Goal: Task Accomplishment & Management: Manage account settings

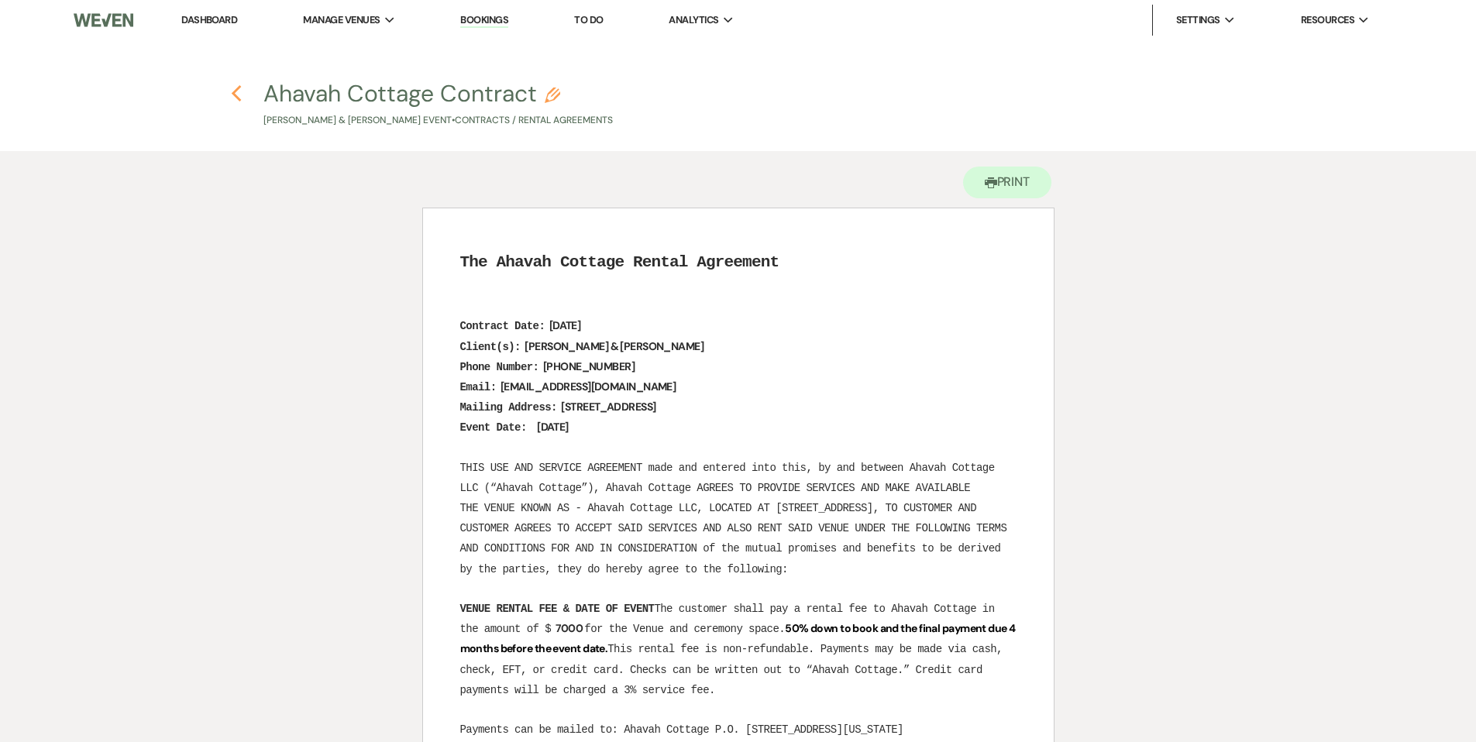
click at [236, 94] on icon "Previous" at bounding box center [237, 93] width 12 height 19
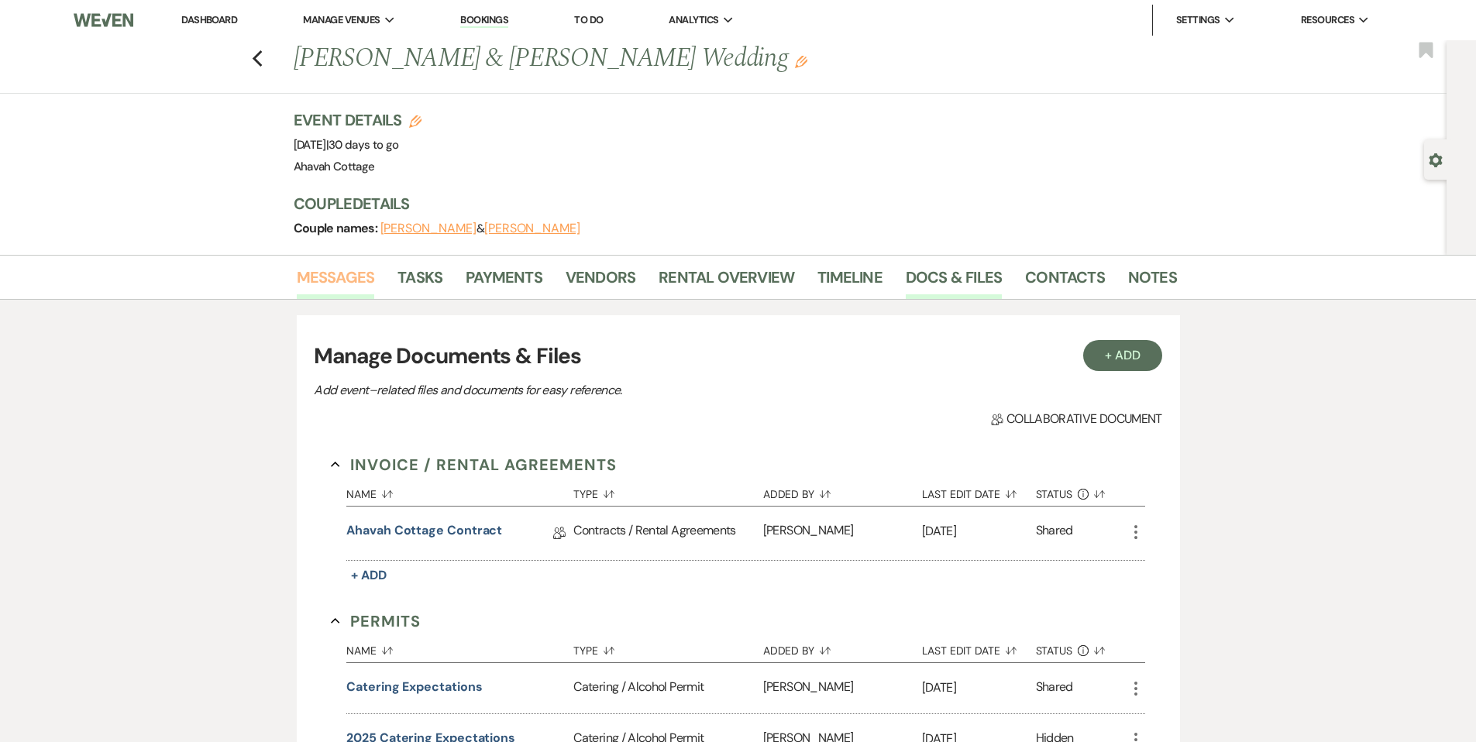
click at [340, 276] on link "Messages" at bounding box center [336, 282] width 78 height 34
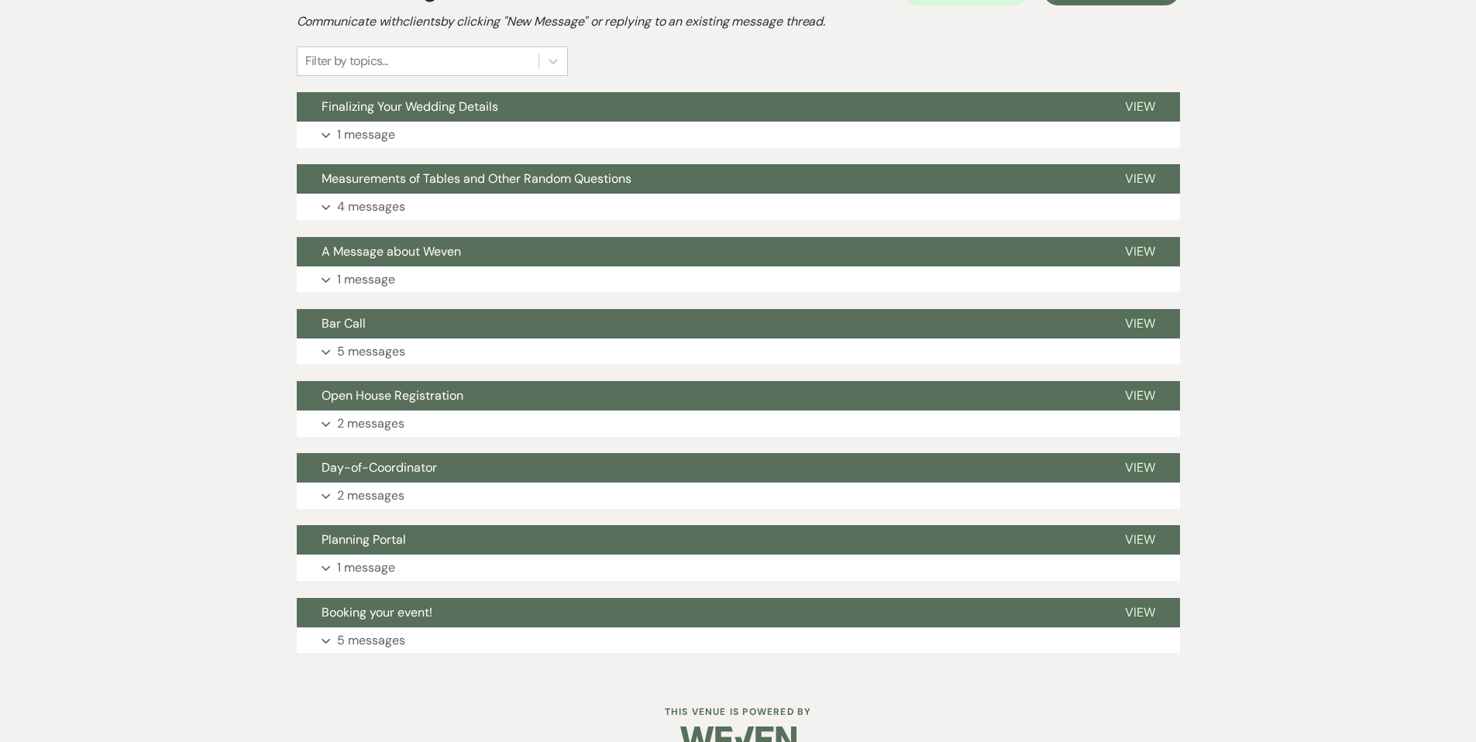
scroll to position [376, 0]
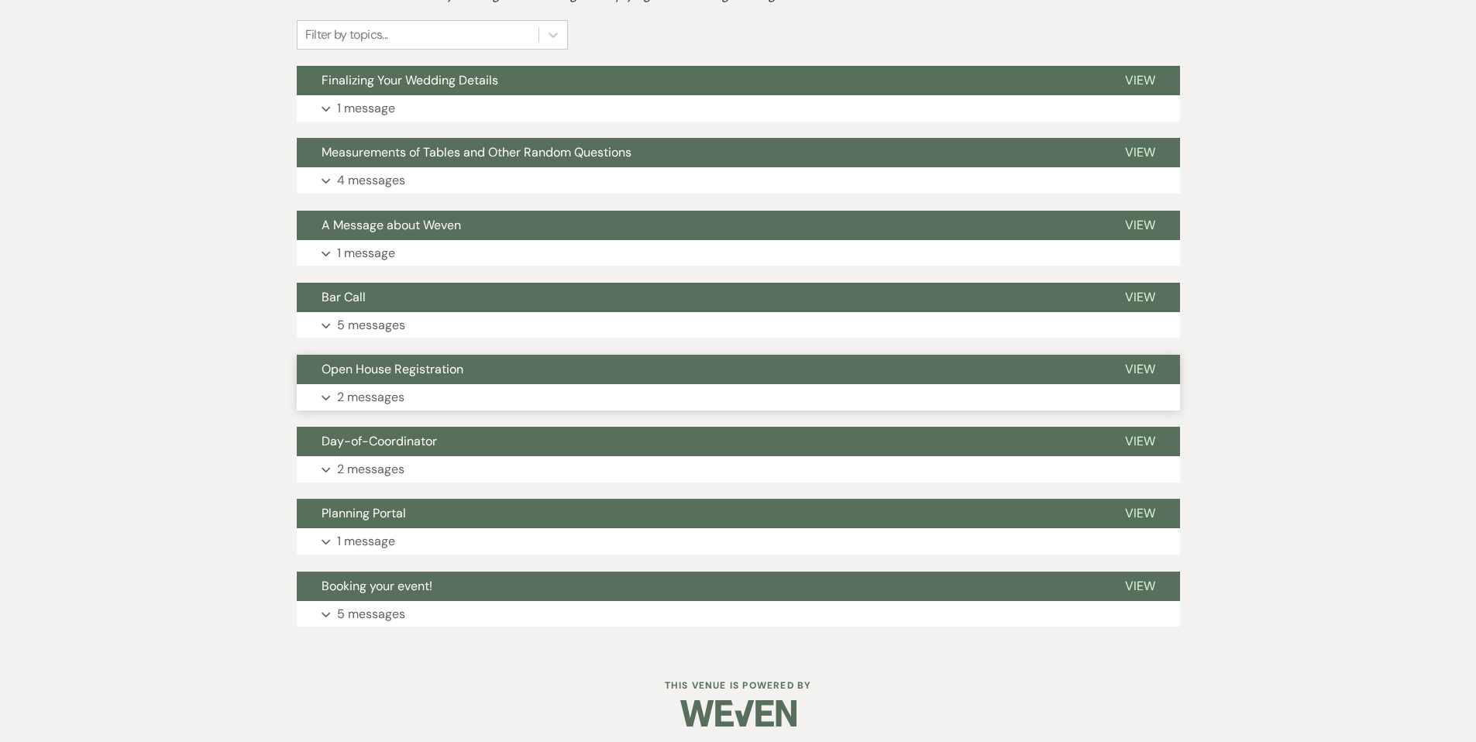
click at [328, 397] on use "button" at bounding box center [326, 397] width 9 height 5
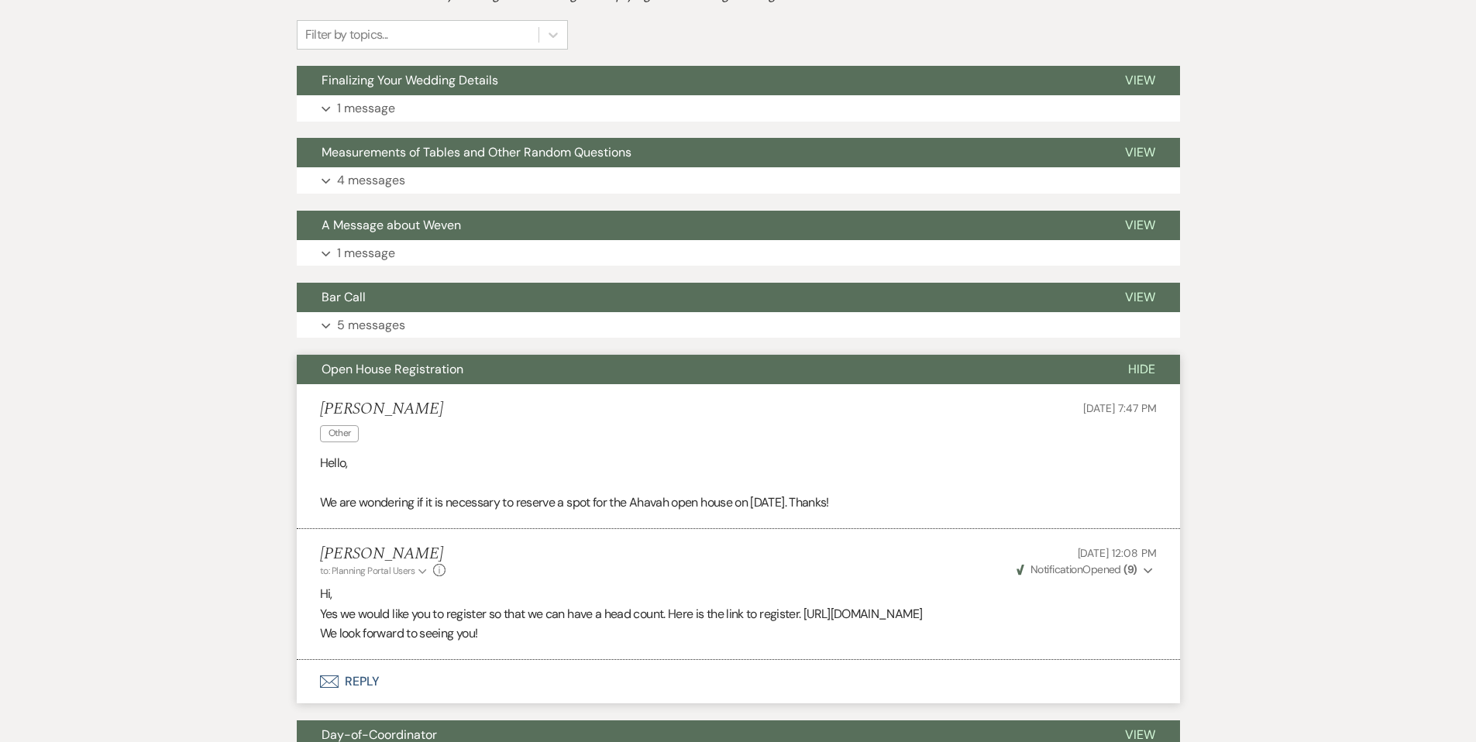
click at [323, 377] on span "Open House Registration" at bounding box center [393, 369] width 142 height 16
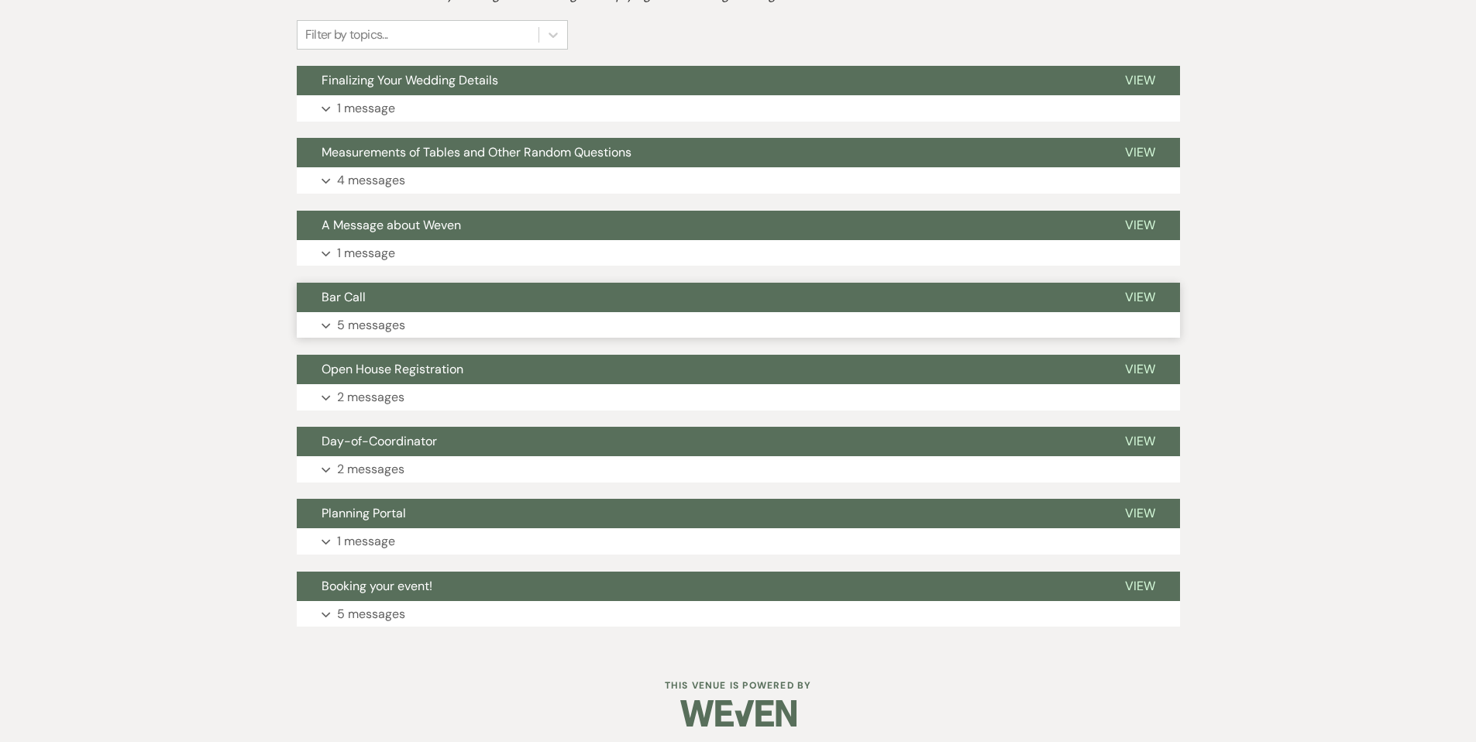
click at [323, 325] on use "button" at bounding box center [326, 325] width 9 height 5
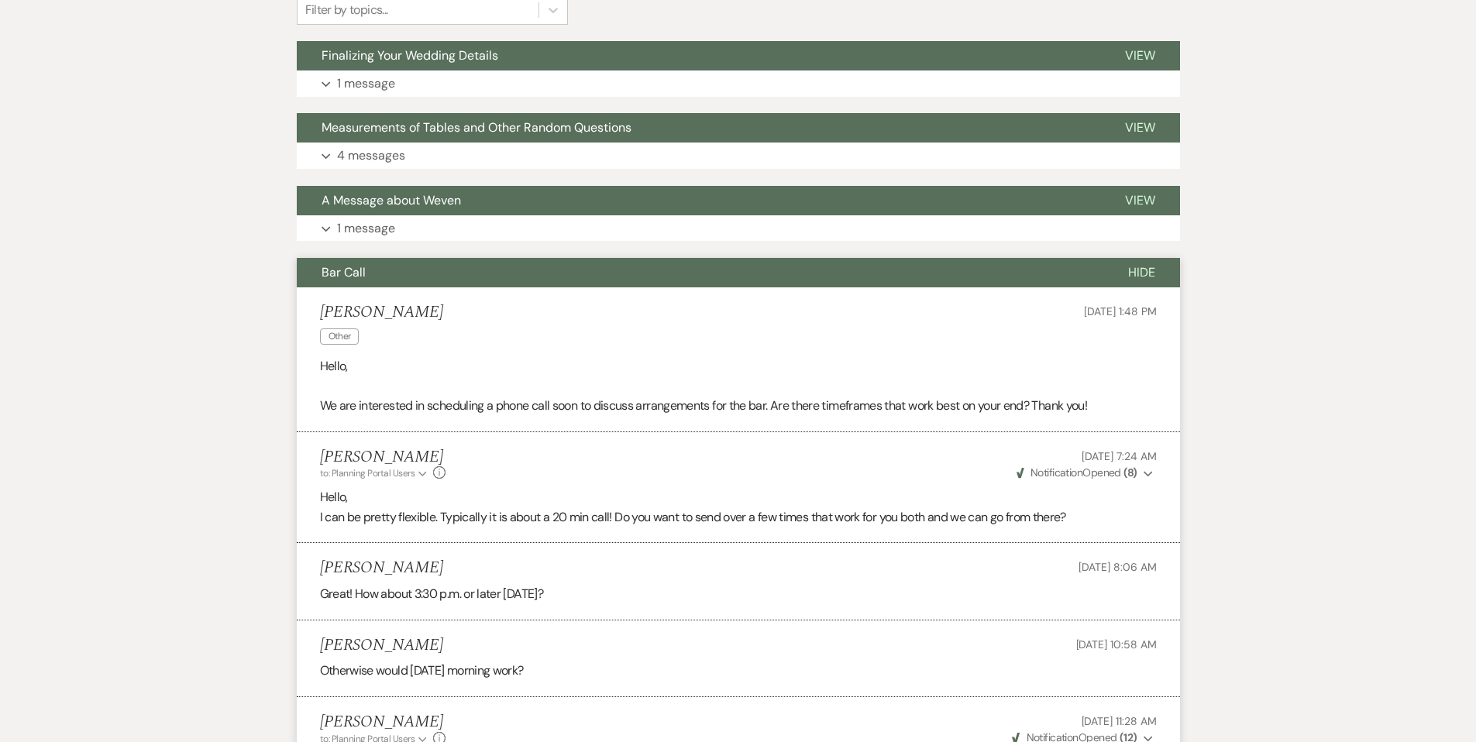
scroll to position [397, 0]
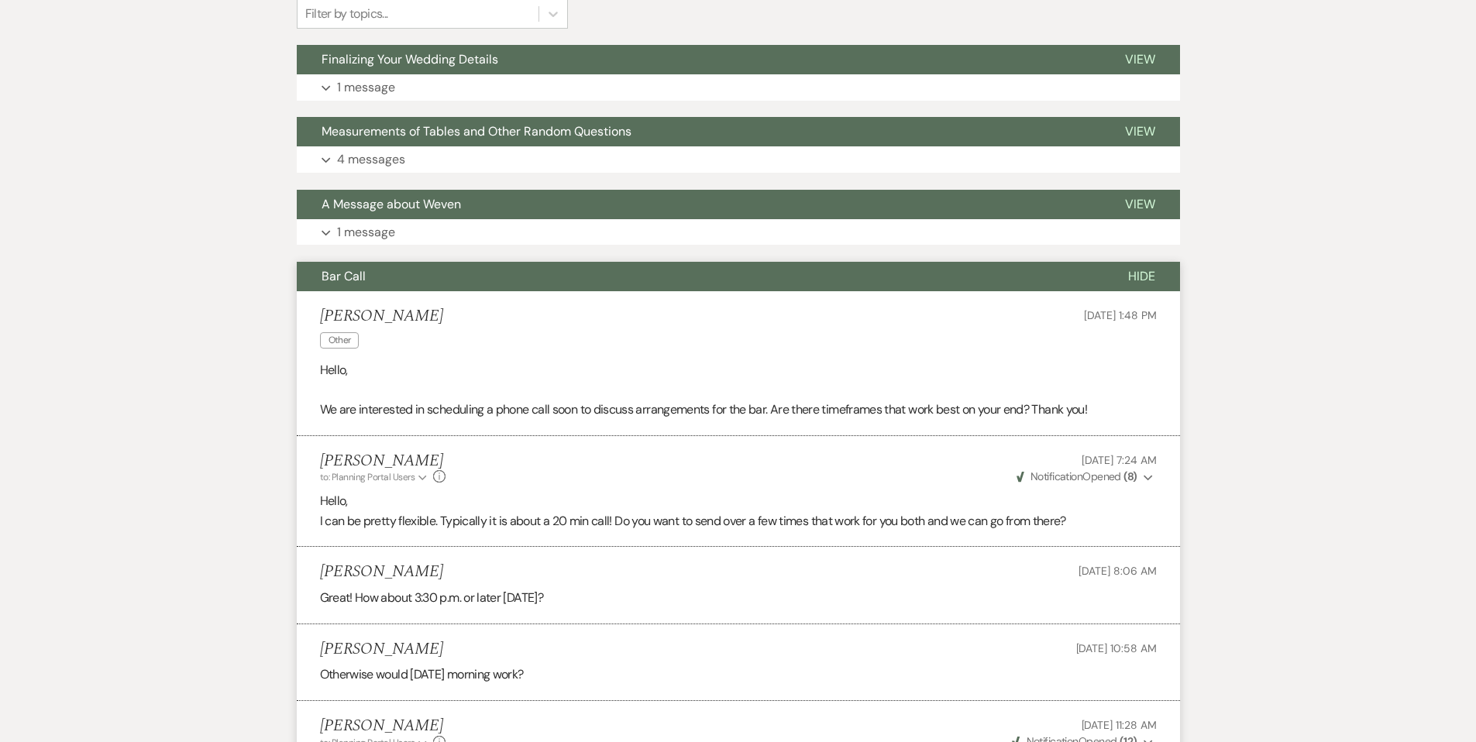
click at [334, 283] on span "Bar Call" at bounding box center [344, 276] width 44 height 16
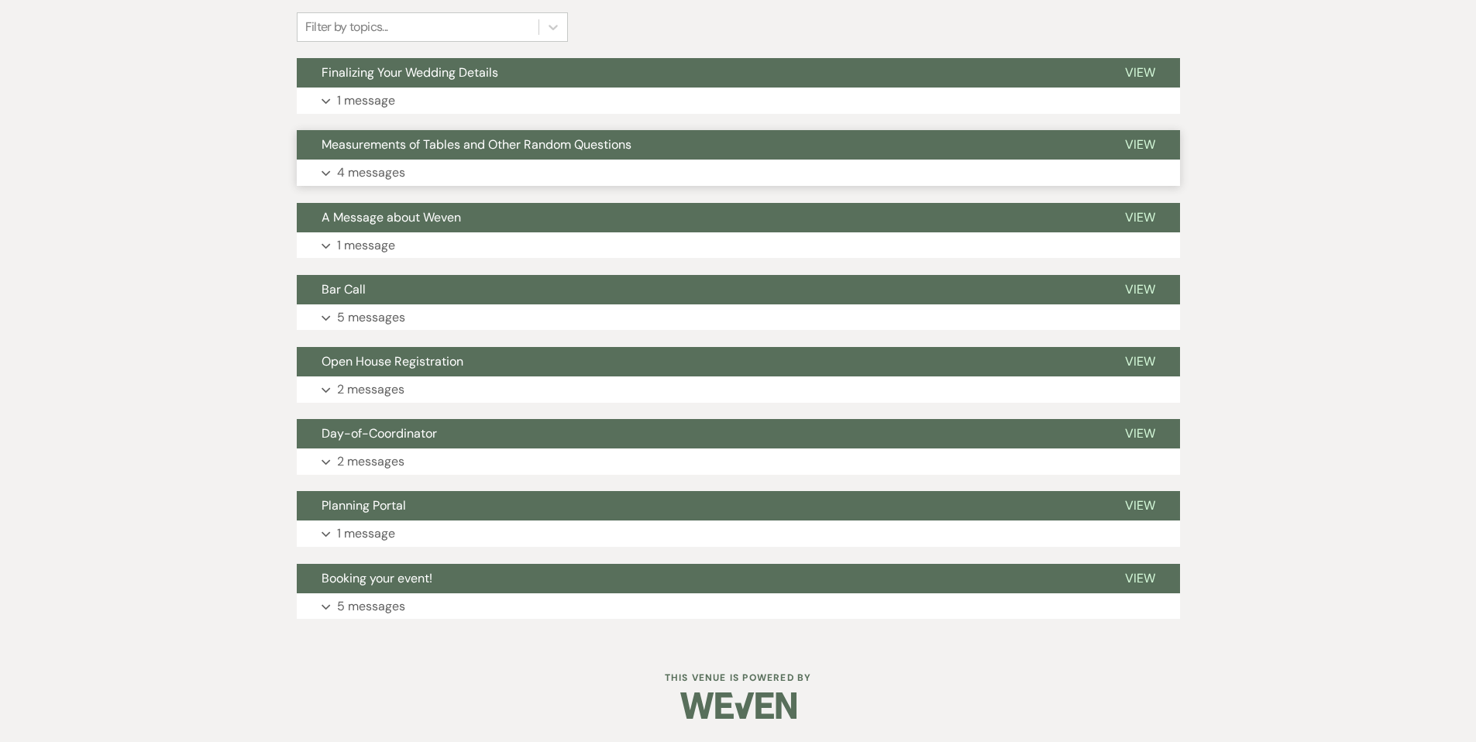
click at [330, 172] on icon "Expand" at bounding box center [326, 173] width 9 height 6
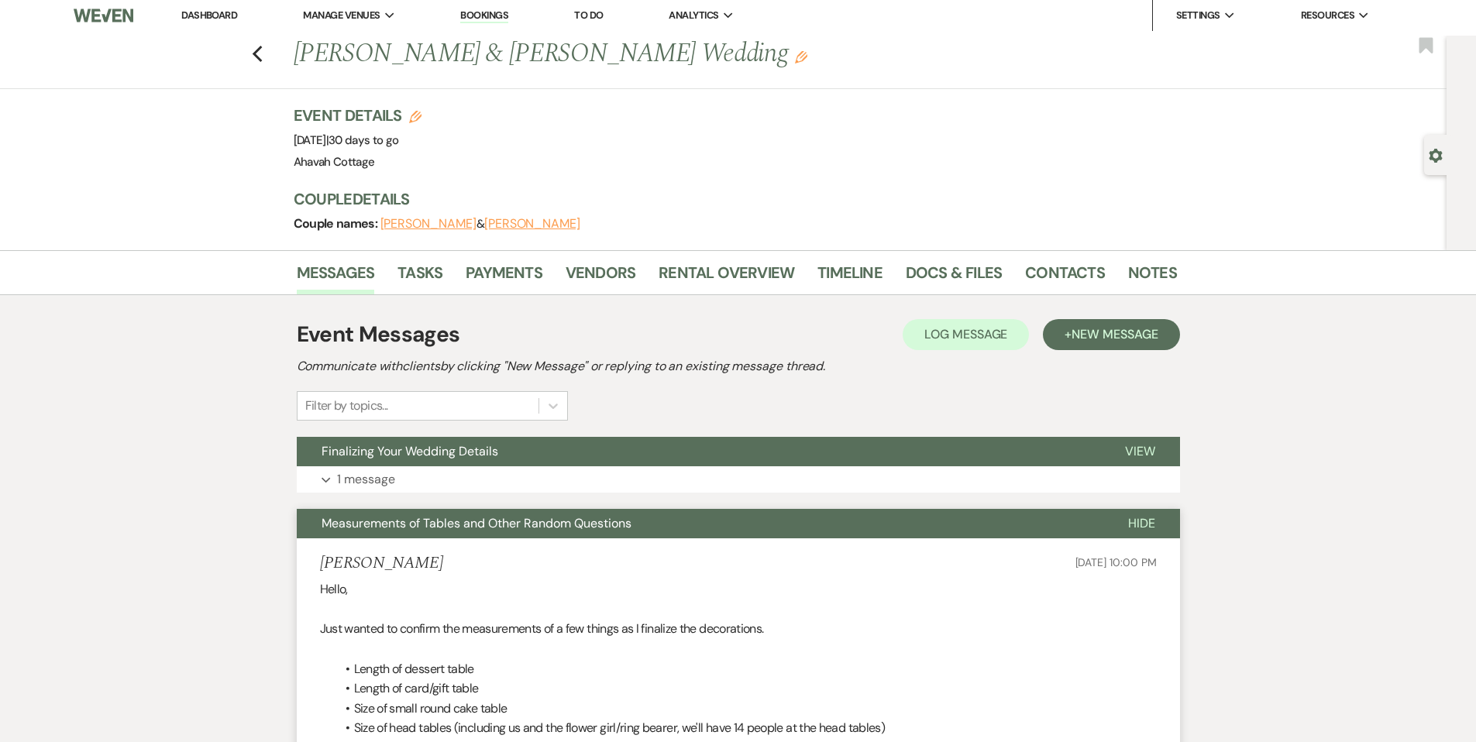
scroll to position [0, 0]
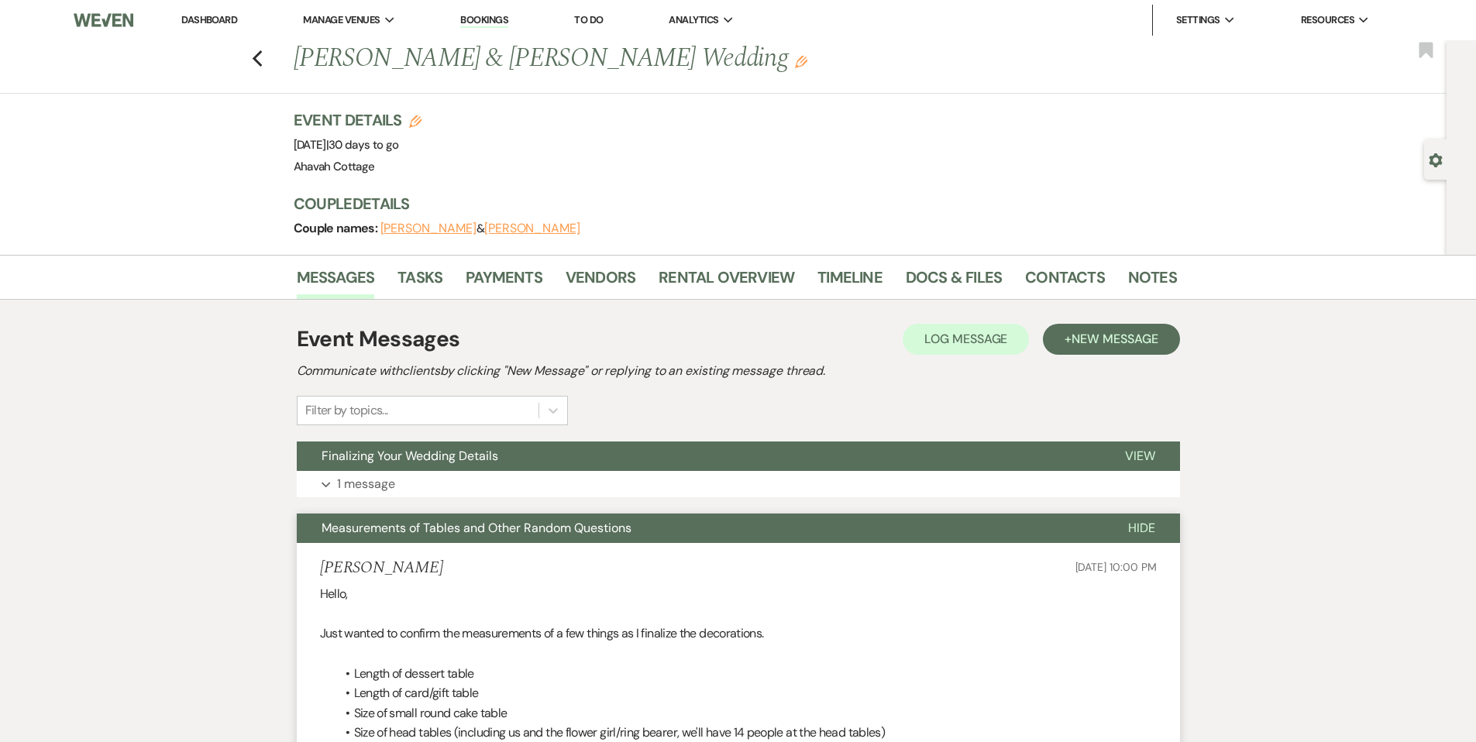
click at [343, 530] on span "Measurements of Tables and Other Random Questions" at bounding box center [477, 528] width 310 height 16
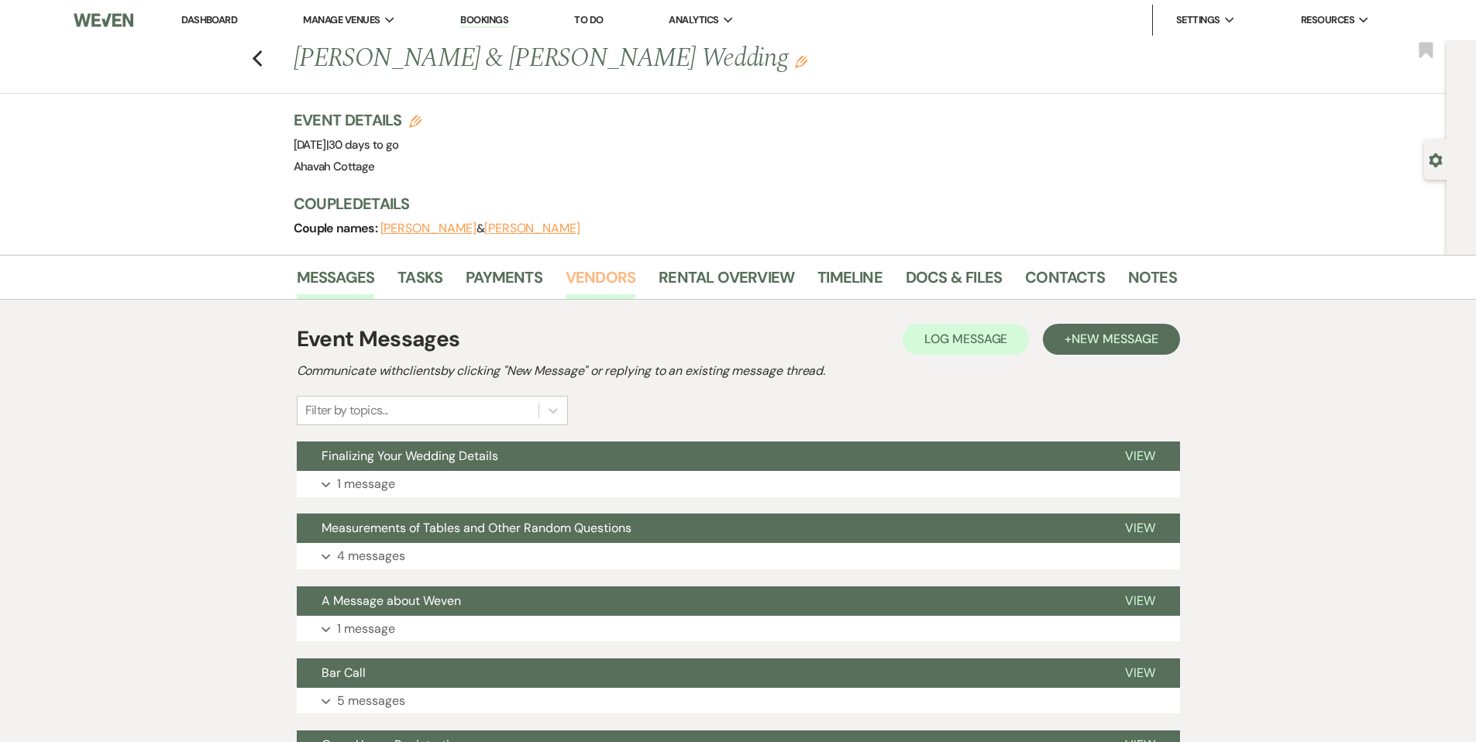
click at [584, 277] on link "Vendors" at bounding box center [601, 282] width 70 height 34
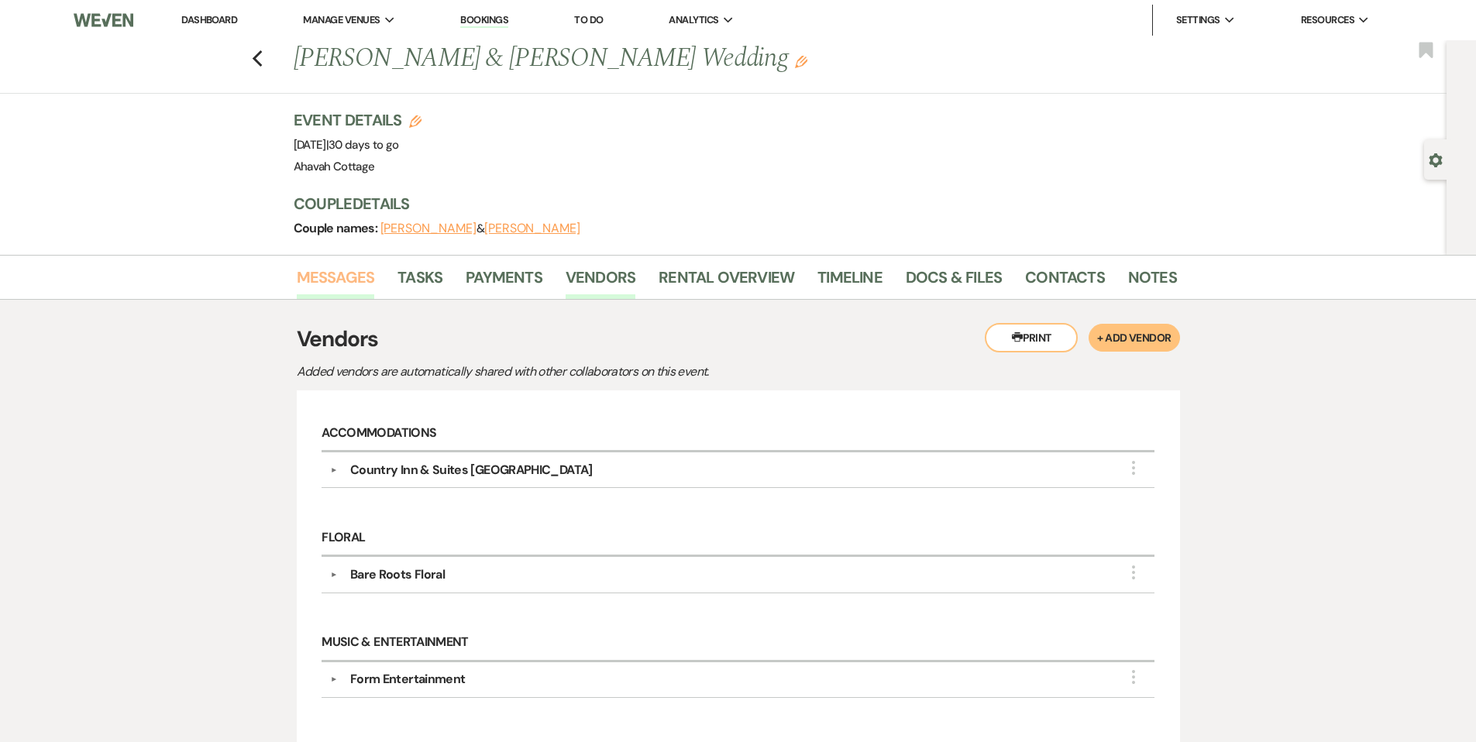
click at [327, 273] on link "Messages" at bounding box center [336, 282] width 78 height 34
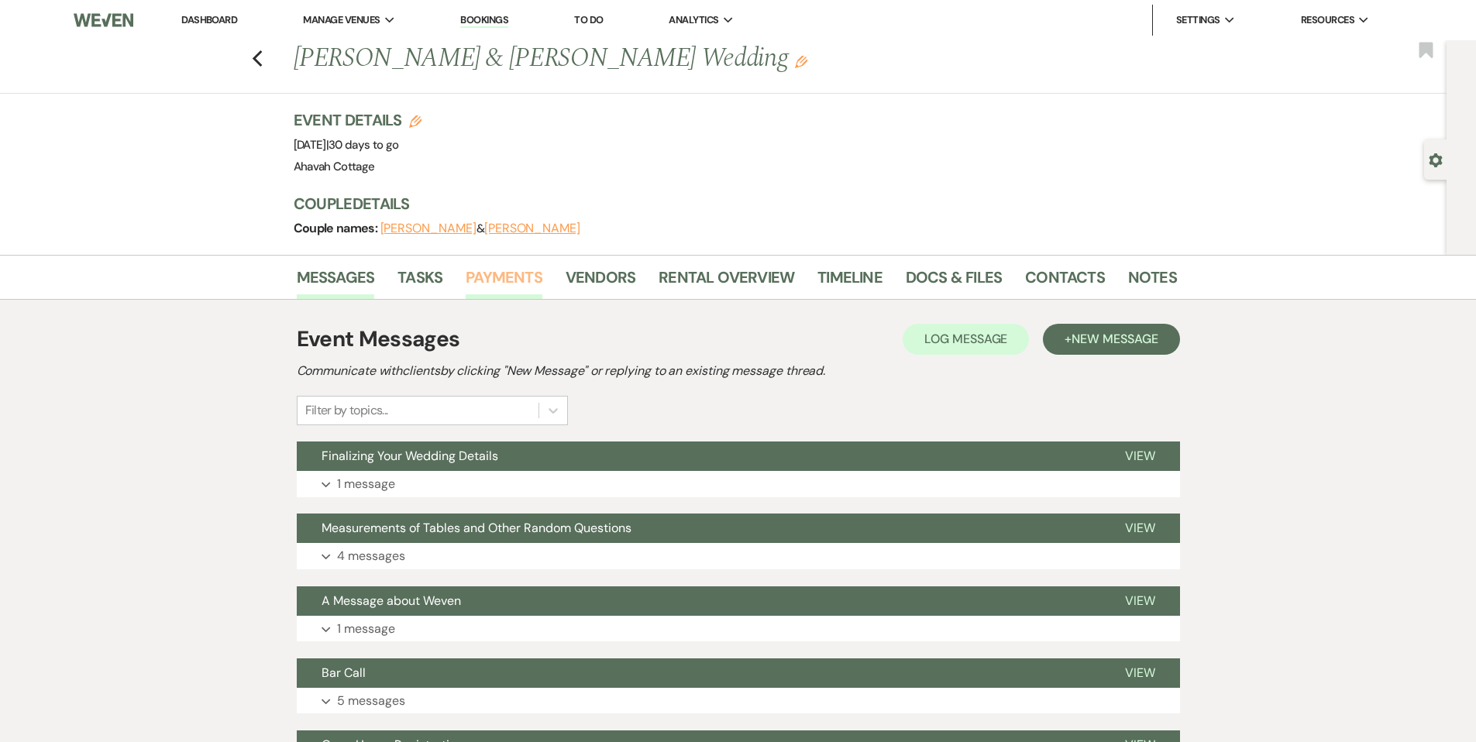
click at [493, 278] on link "Payments" at bounding box center [504, 282] width 77 height 34
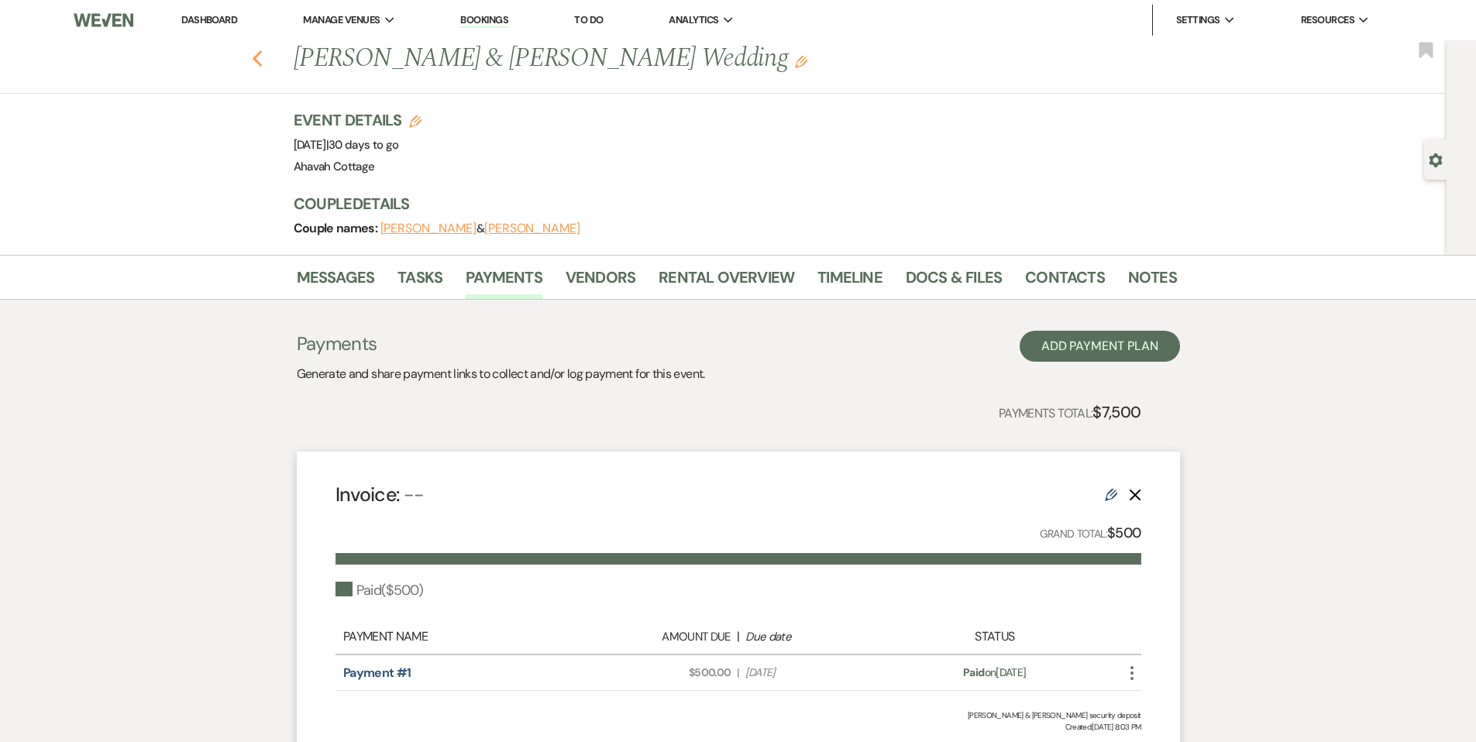
click at [262, 57] on use "button" at bounding box center [257, 58] width 10 height 17
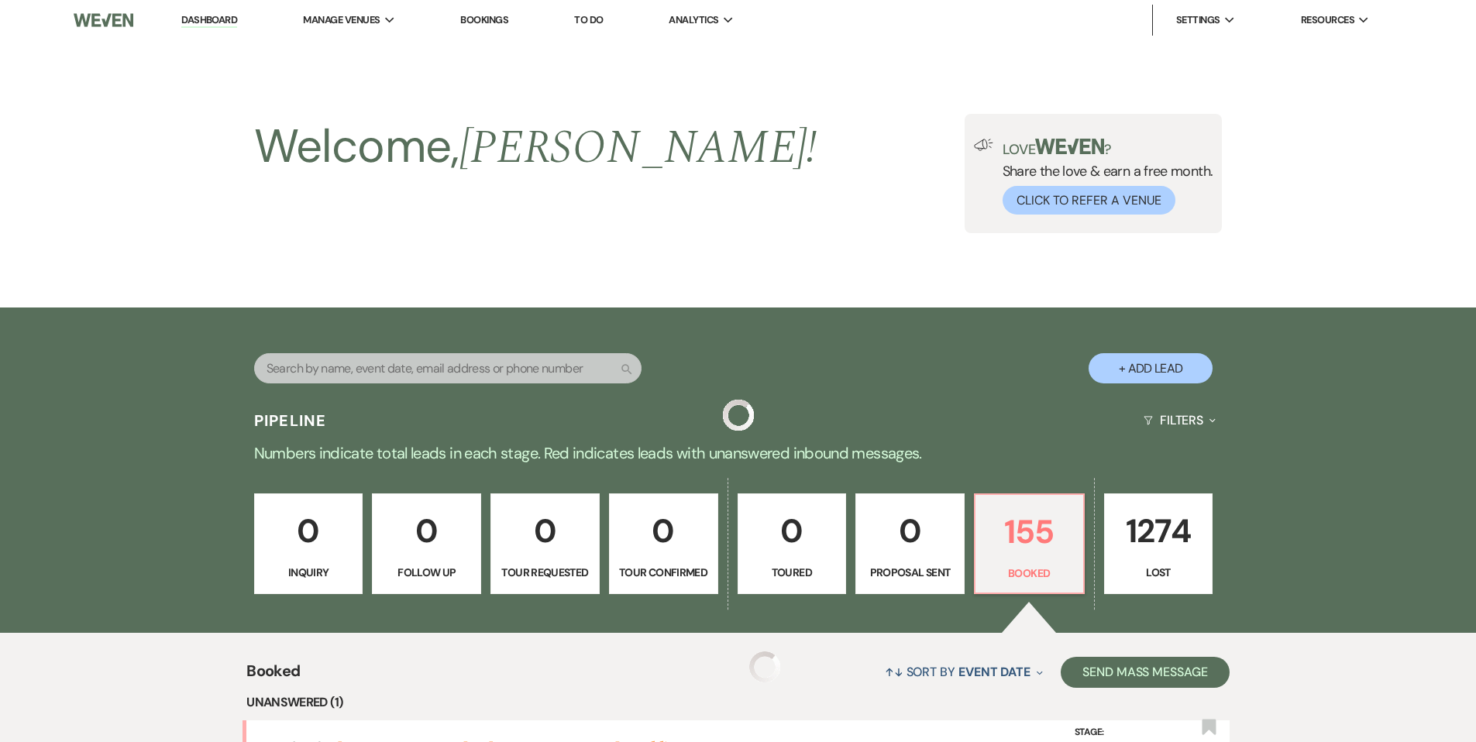
scroll to position [917, 0]
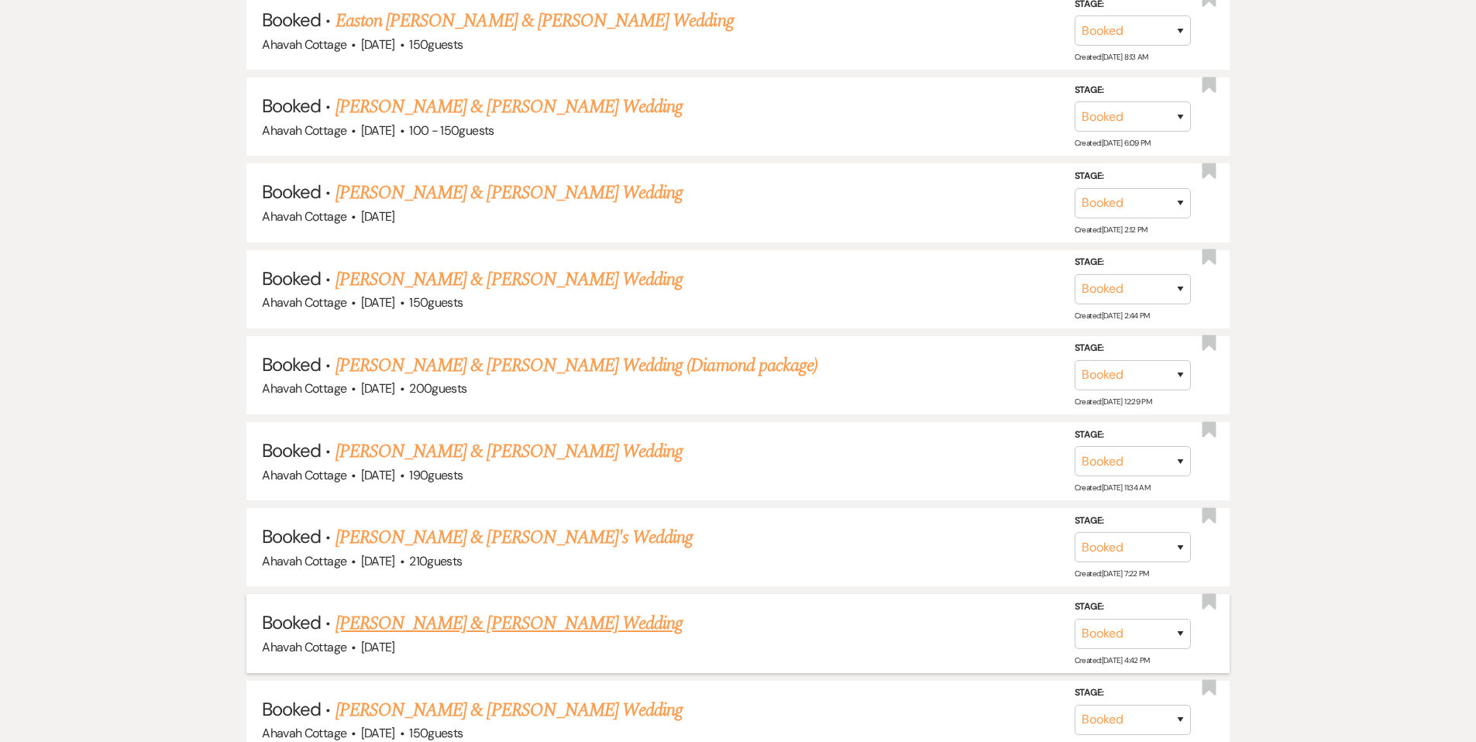
click at [518, 611] on link "[PERSON_NAME] & [PERSON_NAME] Wedding" at bounding box center [509, 624] width 347 height 28
